Goal: Complete application form

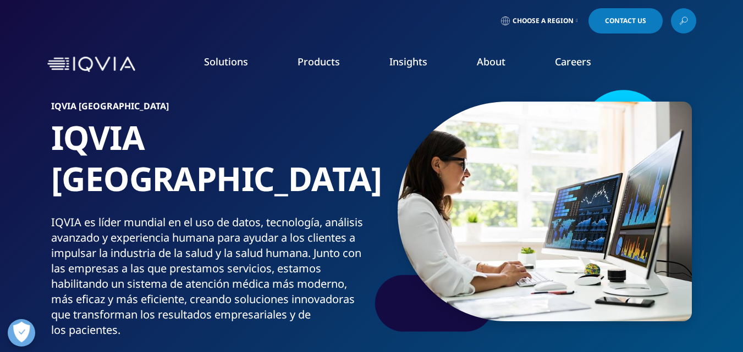
click at [157, 9] on div "Choose a Region Contact Us" at bounding box center [371, 20] width 649 height 25
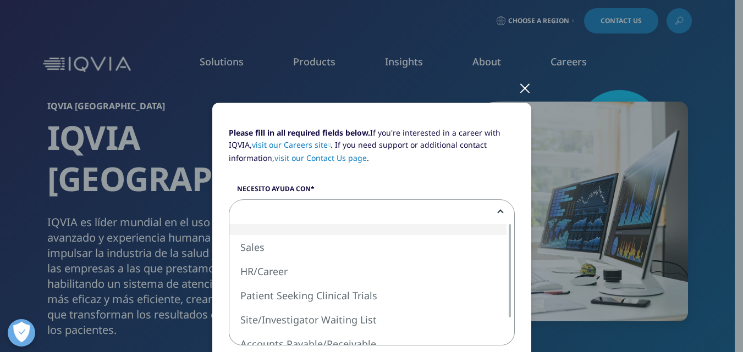
click at [270, 211] on span at bounding box center [371, 212] width 285 height 25
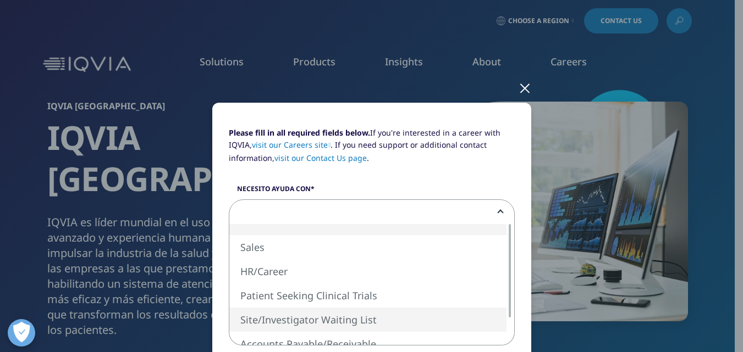
click at [507, 331] on div at bounding box center [509, 284] width 9 height 121
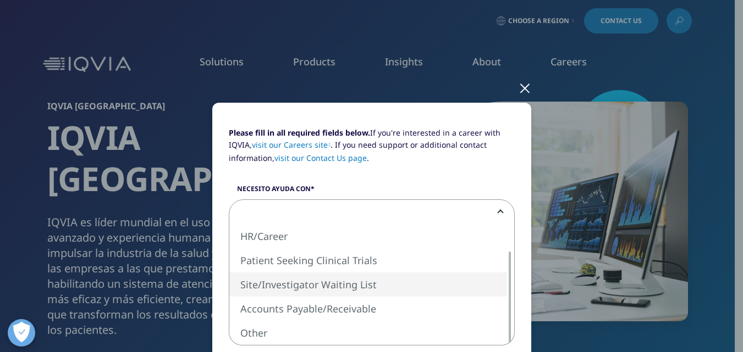
click at [505, 238] on div at bounding box center [509, 284] width 9 height 121
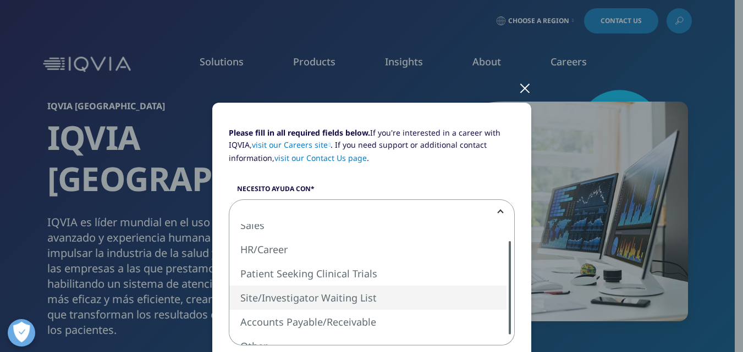
click at [505, 238] on div at bounding box center [509, 284] width 9 height 121
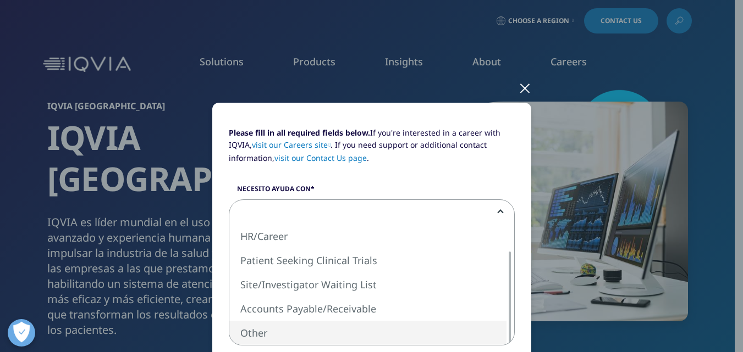
select select "Other"
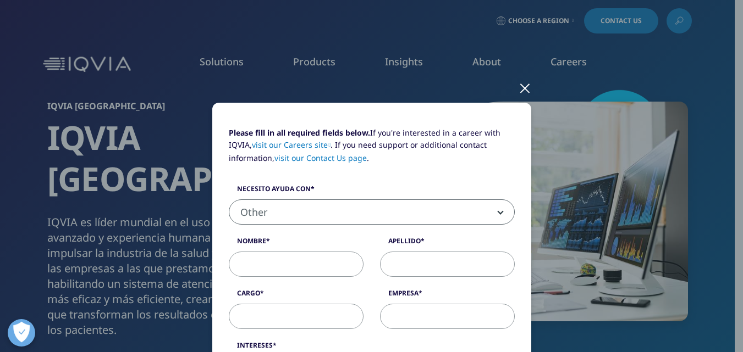
click at [270, 266] on input "Nombre" at bounding box center [296, 264] width 135 height 25
type input "Cecilia"
type input "Giovanucci"
select select "Argentina"
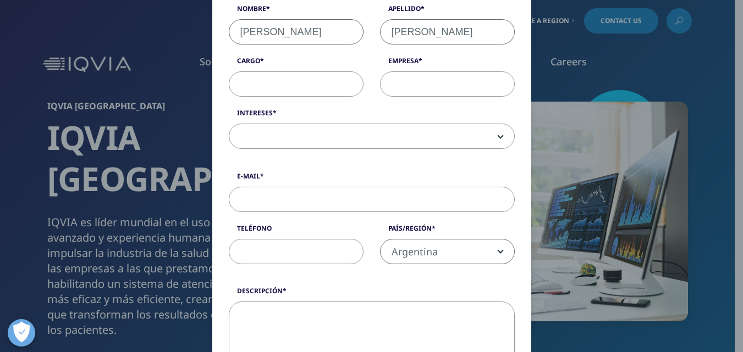
scroll to position [219, 0]
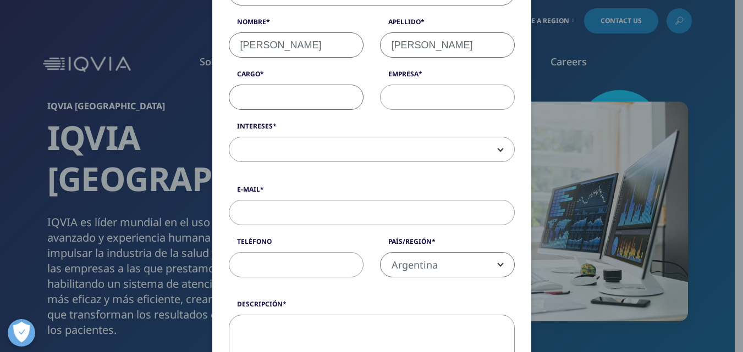
click at [285, 99] on input "Cargo" at bounding box center [296, 97] width 135 height 25
type input "m"
type input "M"
paste input "medical research"
type input "medical research"
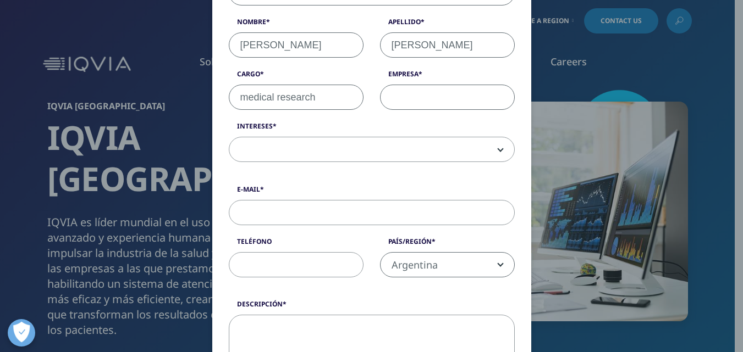
click at [432, 102] on input "Empresa" at bounding box center [447, 97] width 135 height 25
type input "Centro diabetológico Dr Waitman"
click at [238, 98] on input "medical research" at bounding box center [296, 97] width 135 height 25
click at [276, 100] on input "Medical research" at bounding box center [296, 97] width 135 height 25
type input "Medical Research"
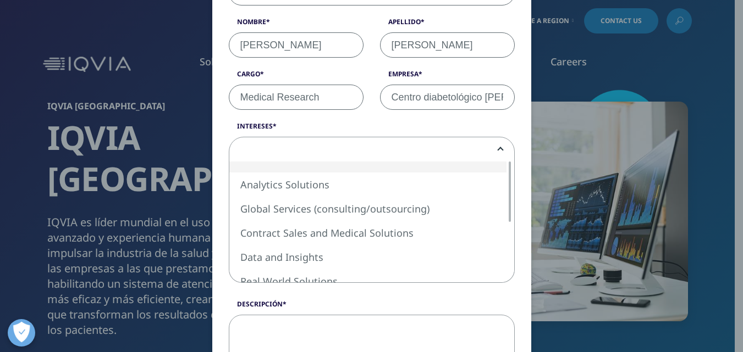
click at [273, 150] on span at bounding box center [371, 149] width 285 height 25
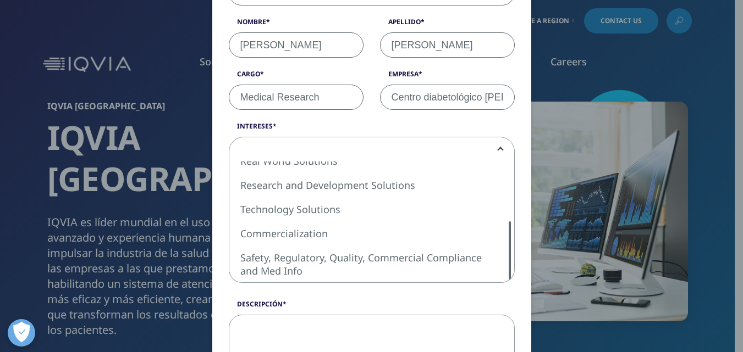
click at [508, 243] on div at bounding box center [509, 251] width 2 height 60
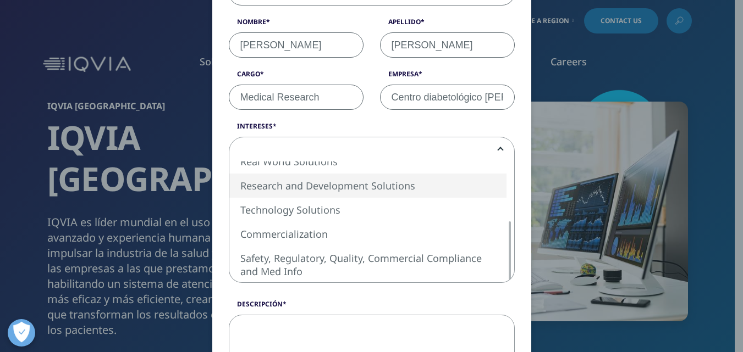
drag, startPoint x: 406, startPoint y: 186, endPoint x: 267, endPoint y: 182, distance: 138.6
select select "Research and Development Solutions"
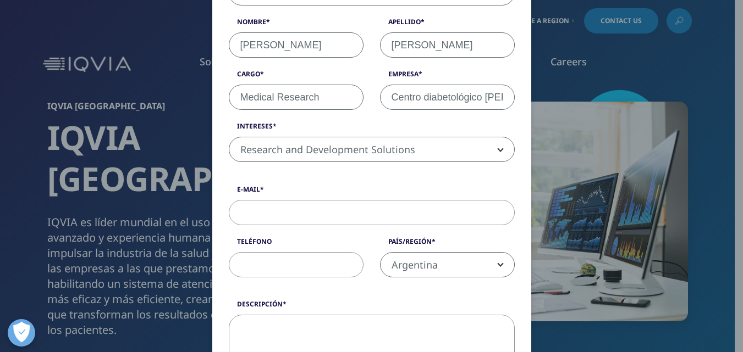
click at [361, 148] on span "Research and Development Solutions" at bounding box center [371, 149] width 285 height 25
click at [329, 219] on input "E-Mail" at bounding box center [372, 212] width 286 height 25
type input "ceciliagiovanucci@gmail.com"
click at [307, 270] on input "Teléfono" at bounding box center [296, 264] width 135 height 25
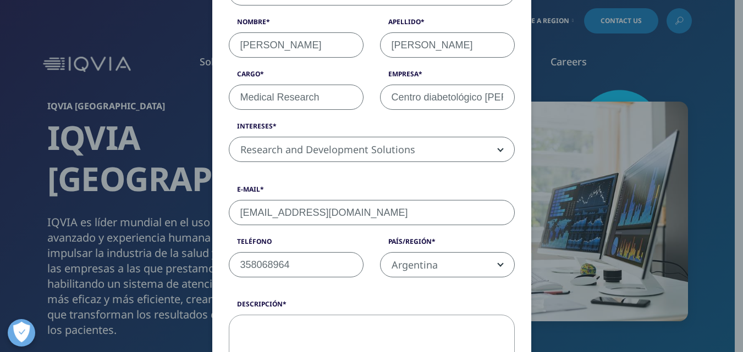
click at [423, 268] on span "Argentina" at bounding box center [447, 265] width 134 height 25
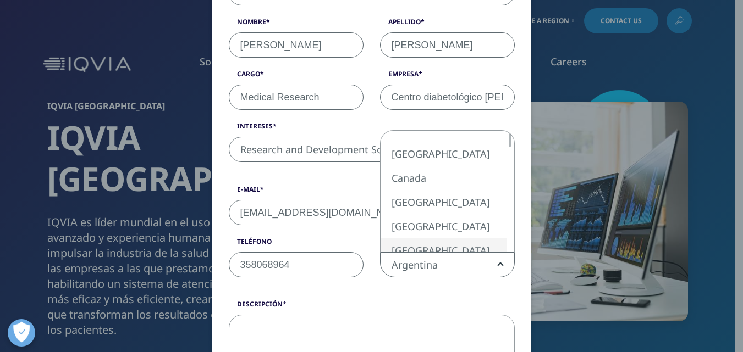
click at [247, 264] on input "358068964" at bounding box center [296, 264] width 135 height 25
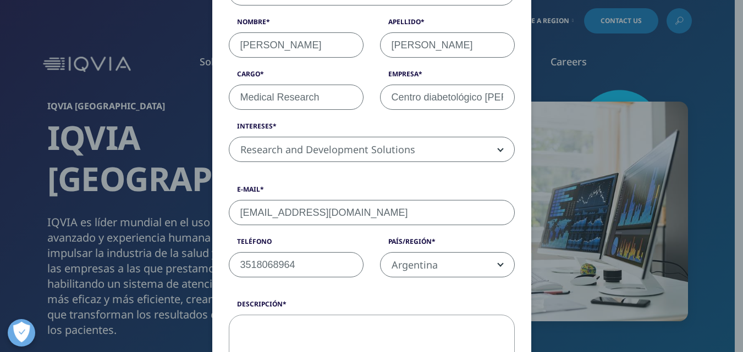
click at [235, 263] on input "3518068964" at bounding box center [296, 264] width 135 height 25
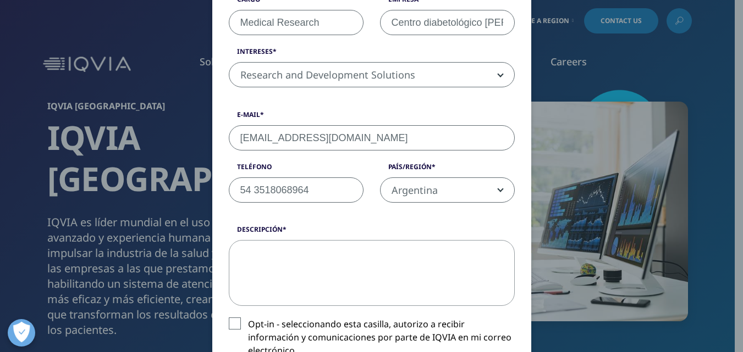
scroll to position [307, 0]
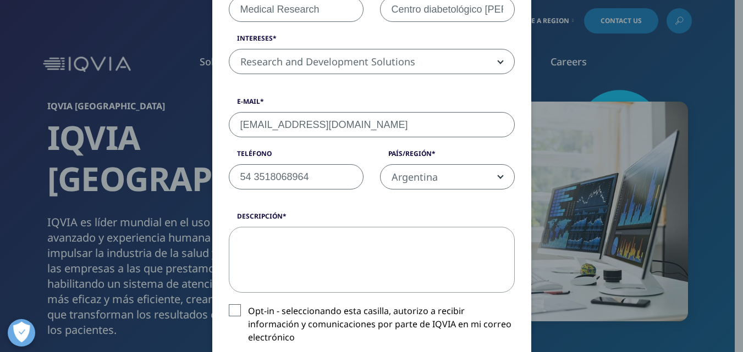
type input "54 3518068964"
click at [413, 254] on textarea "Descripción" at bounding box center [372, 260] width 286 height 66
click at [346, 261] on textarea "Necesito tener el acceso al entrenamiento de ECG" at bounding box center [372, 260] width 286 height 66
click at [498, 240] on textarea "Necesito tener el acceso al entrenamiento de ECG" at bounding box center [372, 260] width 286 height 66
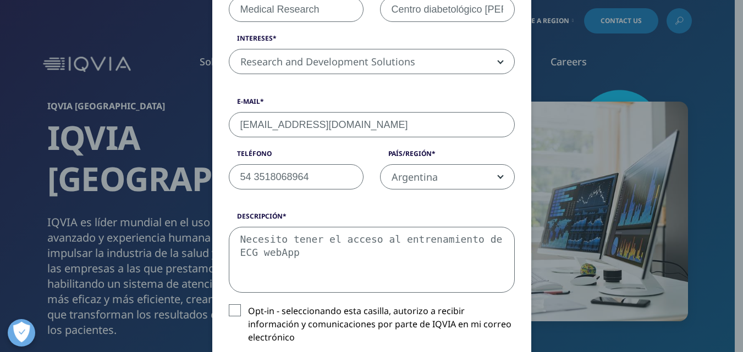
click at [240, 252] on textarea "Necesito tener el acceso al entrenamiento de ECG webApp" at bounding box center [372, 260] width 286 height 66
click at [278, 249] on textarea "Necesito tener el acceso al entrenamiento de ECG WebApp" at bounding box center [372, 260] width 286 height 66
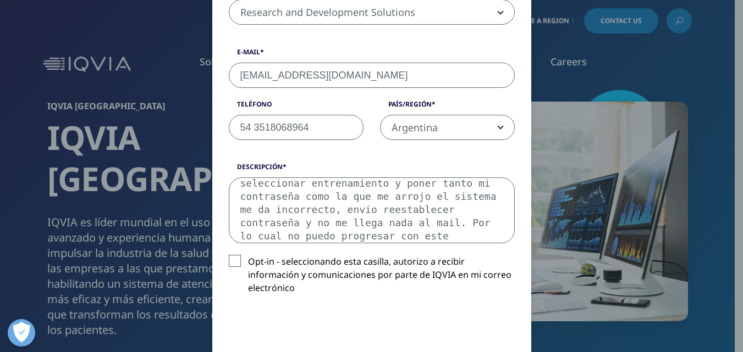
scroll to position [395, 0]
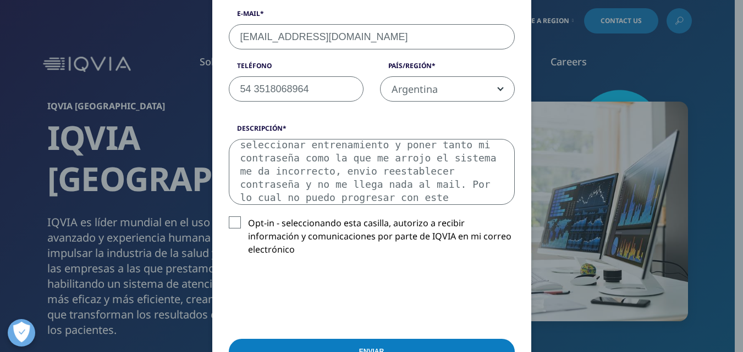
type textarea "Necesito tener el acceso al entrenamiento de ECG WebApp, puedo entrar a IQVIA p…"
click at [231, 227] on label "Opt-in - seleccionando esta casilla, autorizo a recibir información y comunicac…" at bounding box center [372, 240] width 286 height 46
click at [248, 217] on input "Opt-in - seleccionando esta casilla, autorizo a recibir información y comunicac…" at bounding box center [248, 217] width 0 height 0
click at [298, 351] on div "Enviar" at bounding box center [372, 354] width 286 height 53
click at [301, 339] on input "Enviar" at bounding box center [372, 352] width 286 height 26
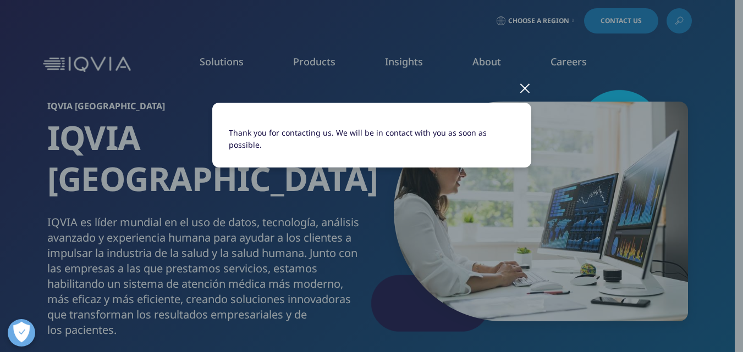
scroll to position [0, 0]
click at [522, 92] on div at bounding box center [524, 88] width 13 height 30
